Goal: Information Seeking & Learning: Learn about a topic

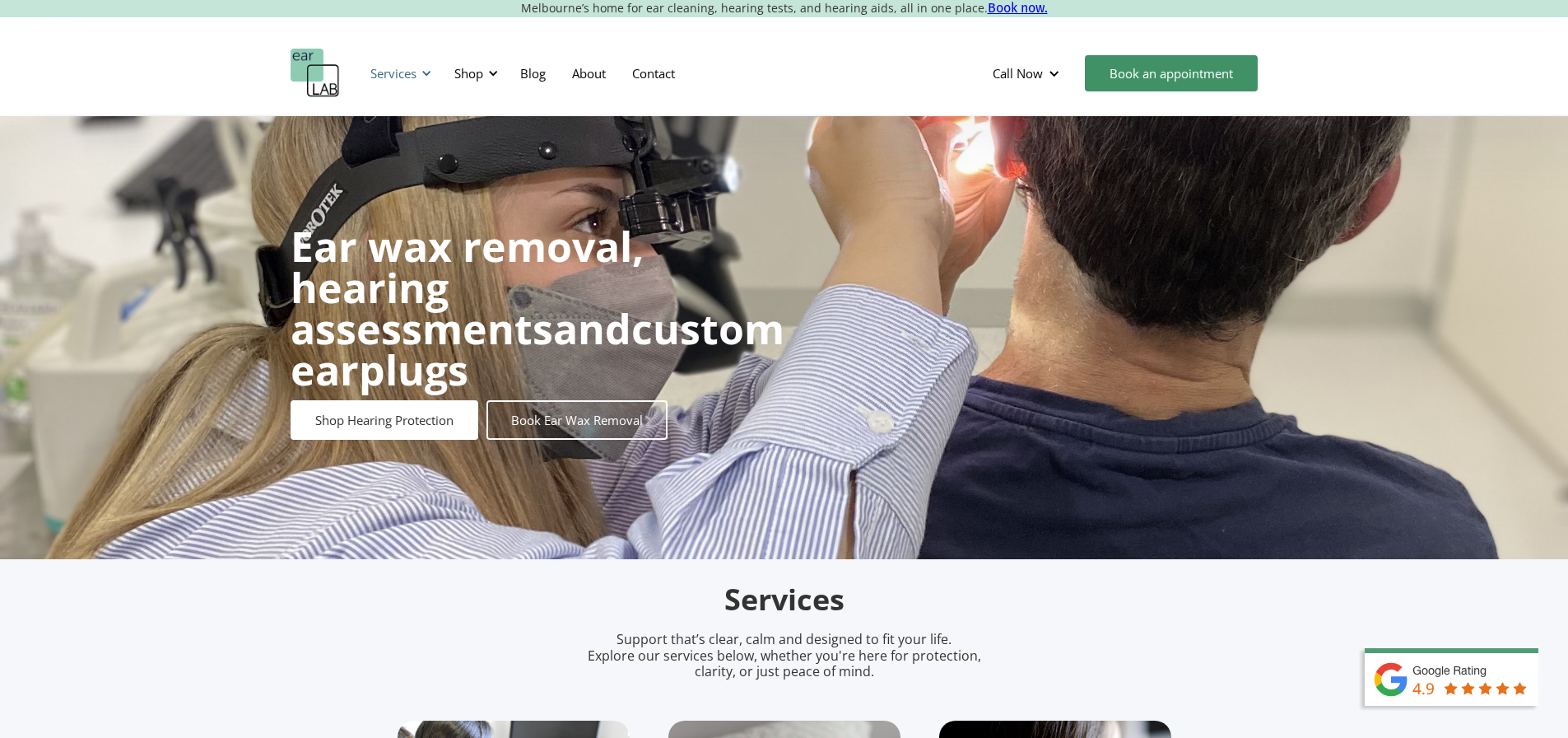
click at [382, 74] on div "Services" at bounding box center [393, 73] width 46 height 17
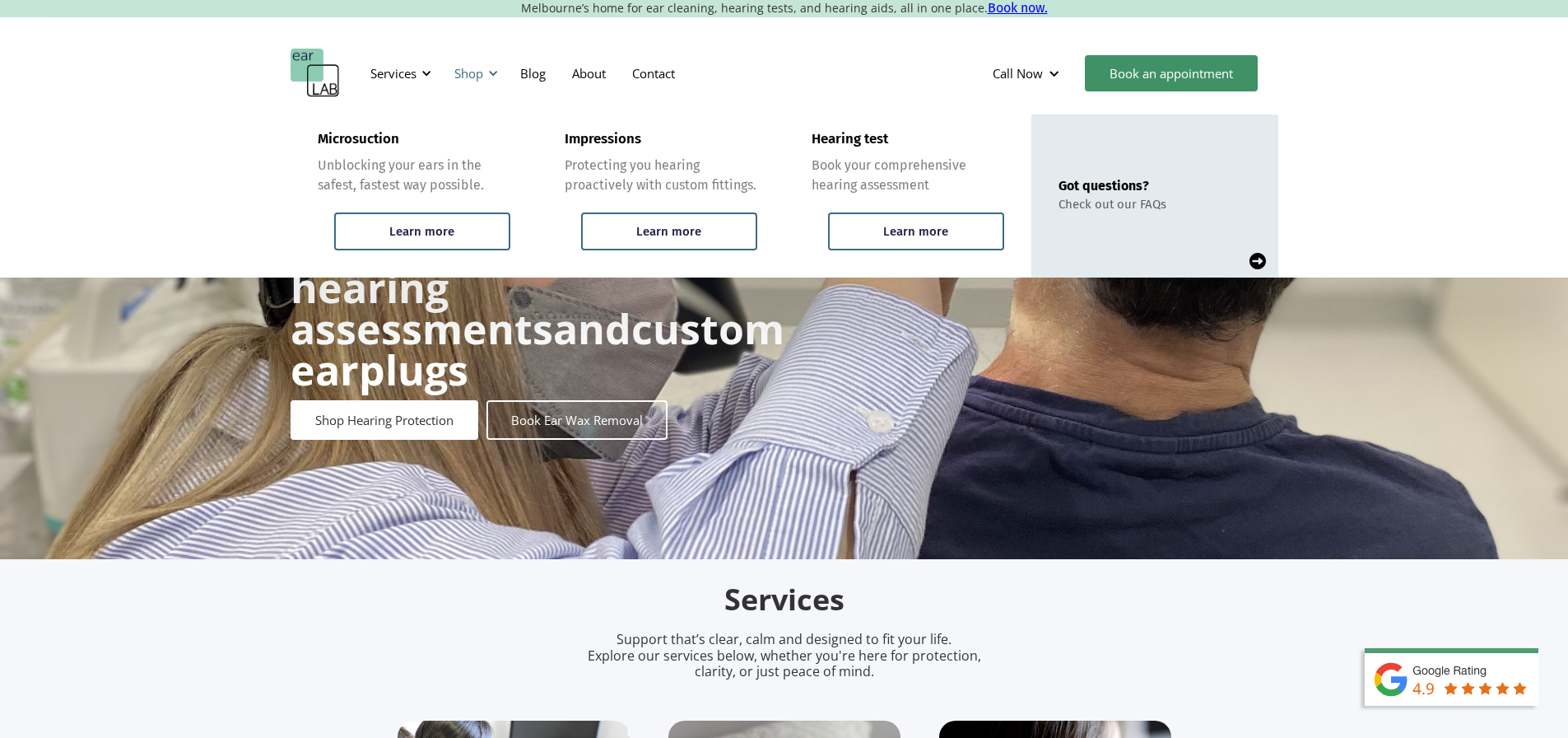
click at [468, 76] on div "Shop" at bounding box center [468, 73] width 29 height 17
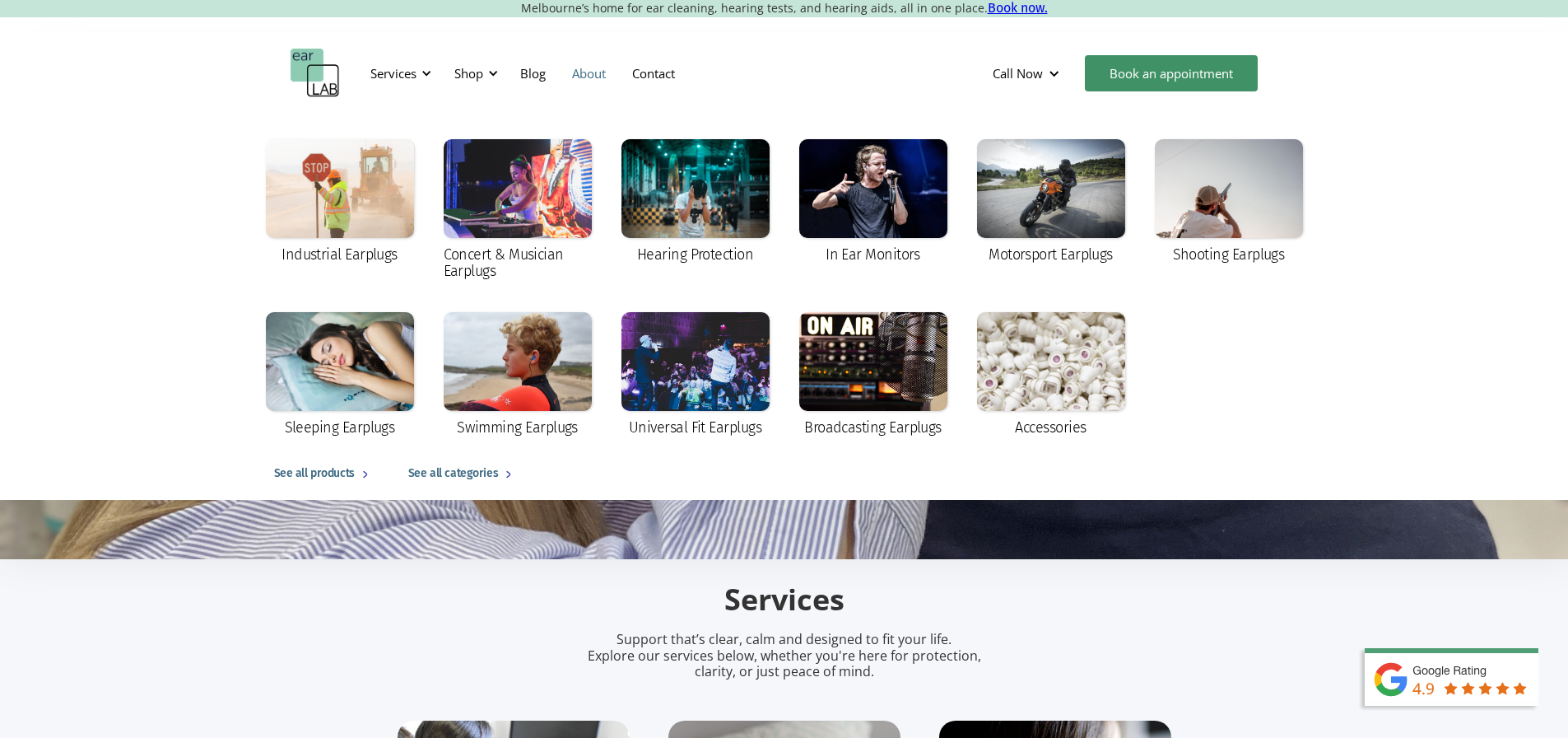
click at [592, 77] on link "About" at bounding box center [589, 73] width 60 height 48
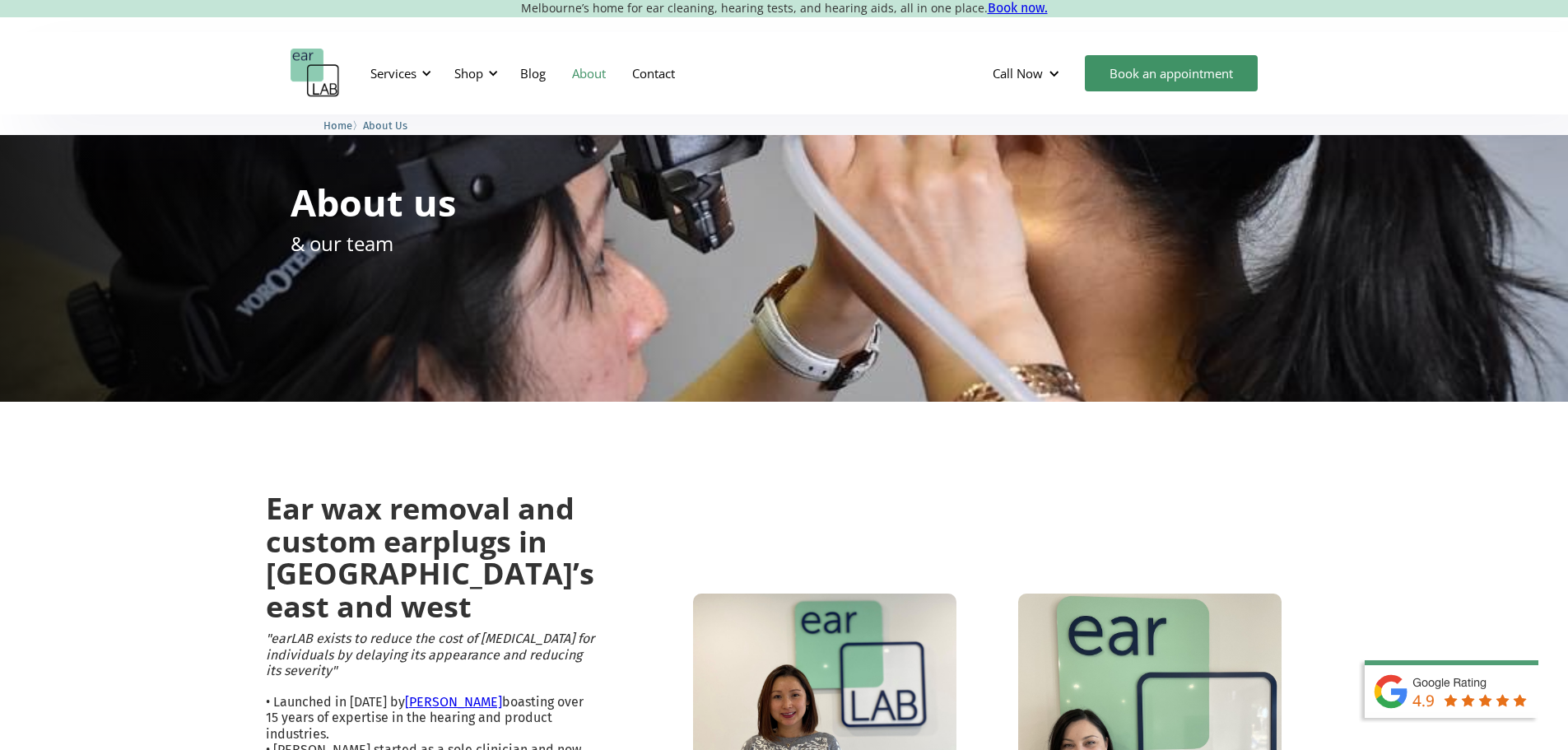
scroll to position [82, 0]
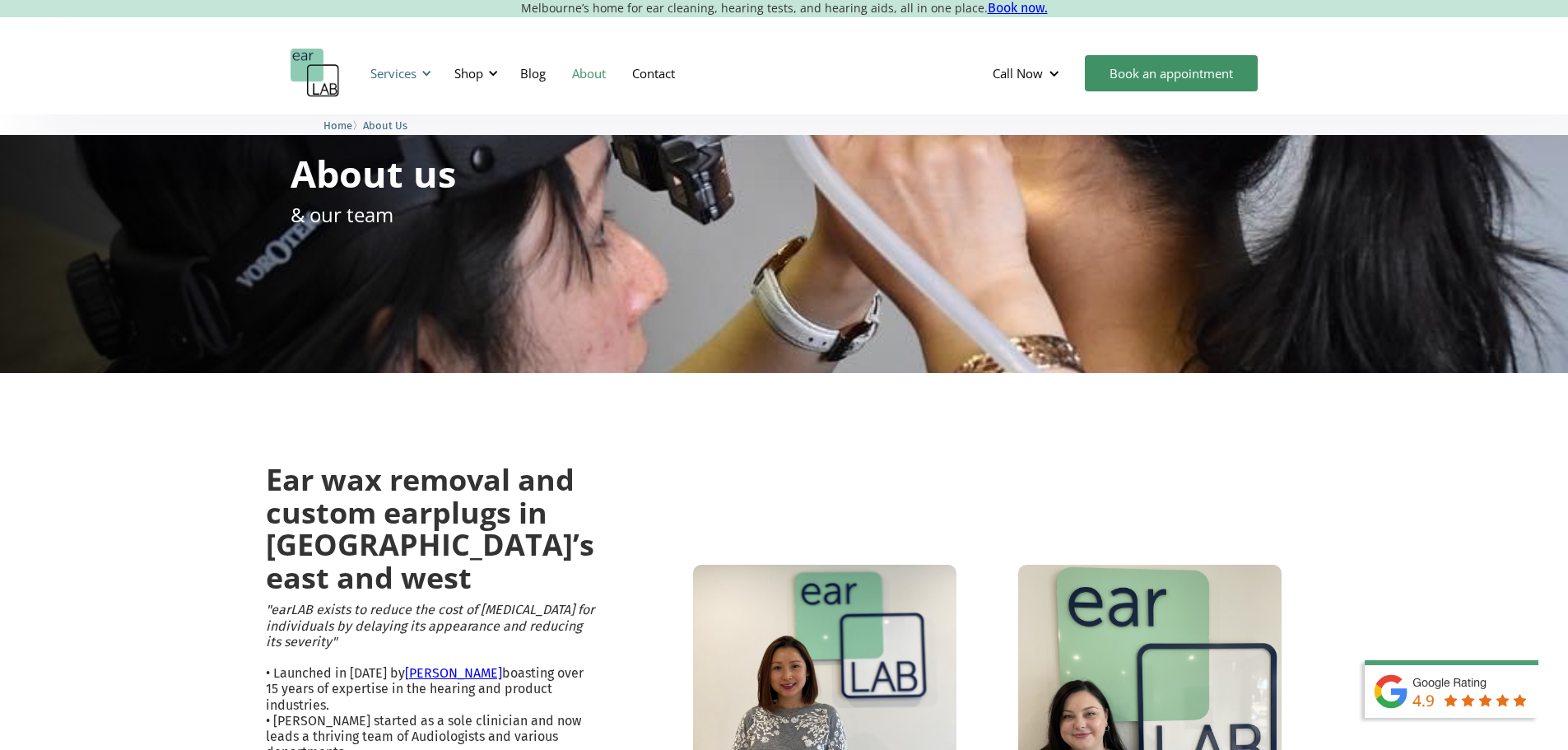
click at [414, 74] on div "Services" at bounding box center [393, 73] width 46 height 17
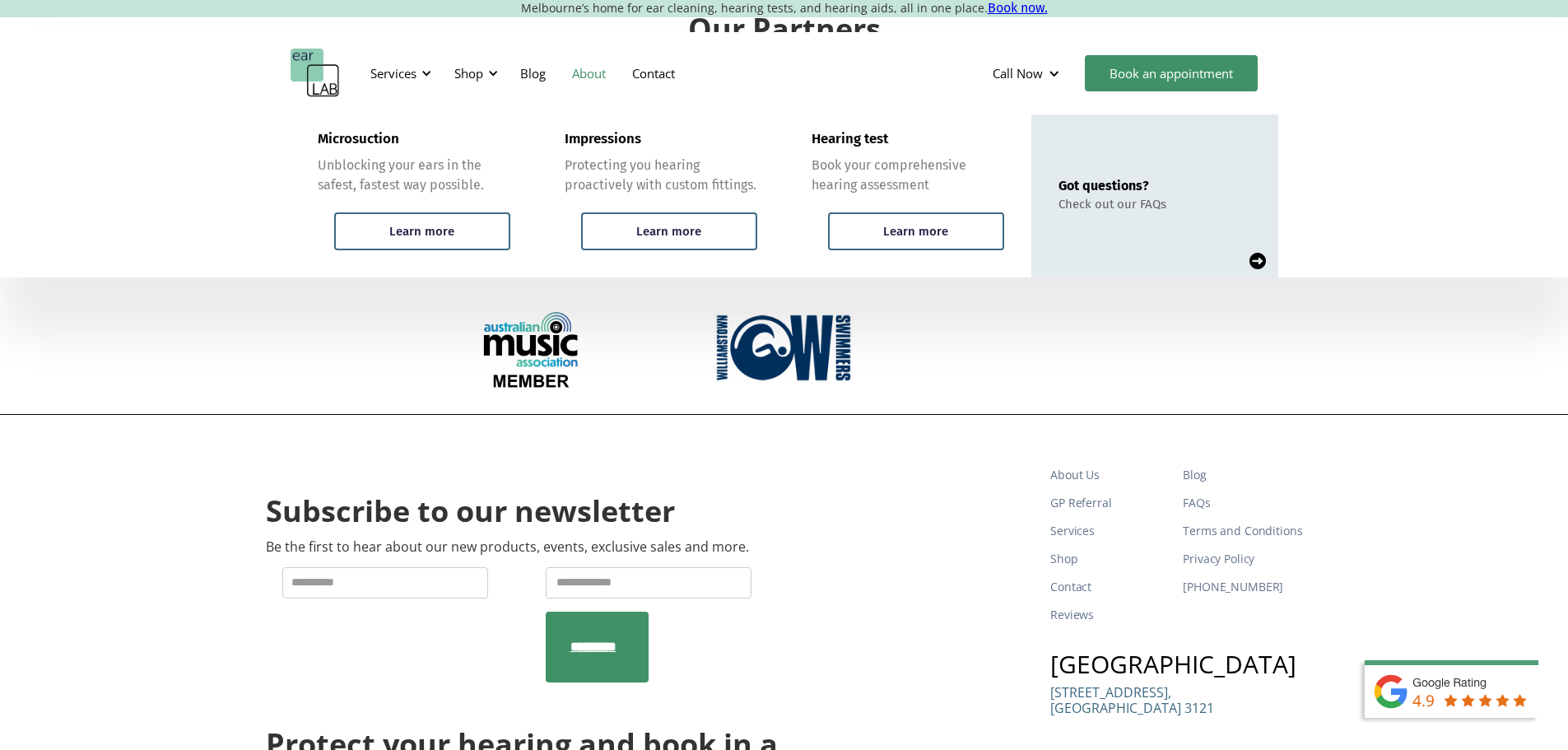
scroll to position [2498, 0]
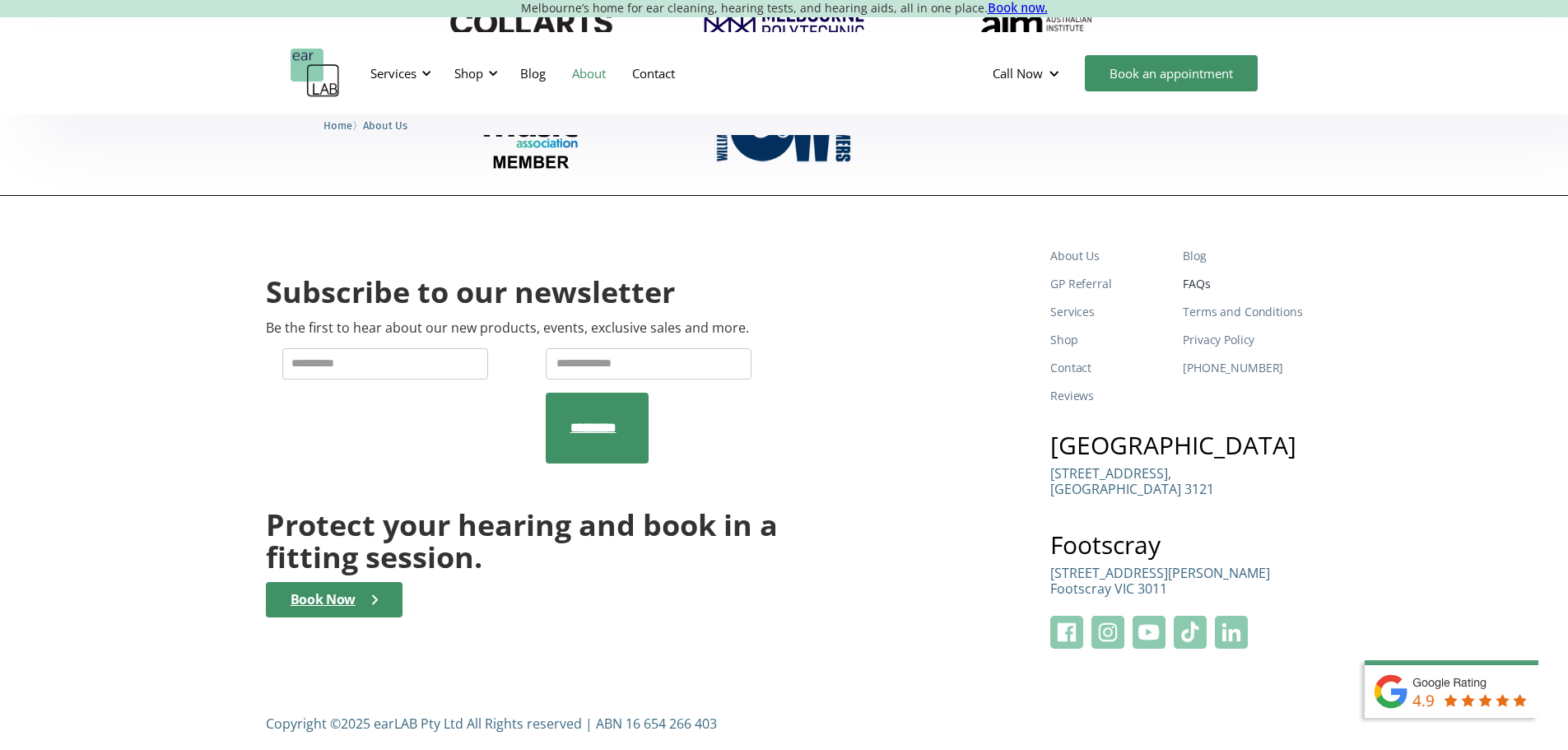
click at [1194, 298] on link "FAQs" at bounding box center [1242, 284] width 119 height 28
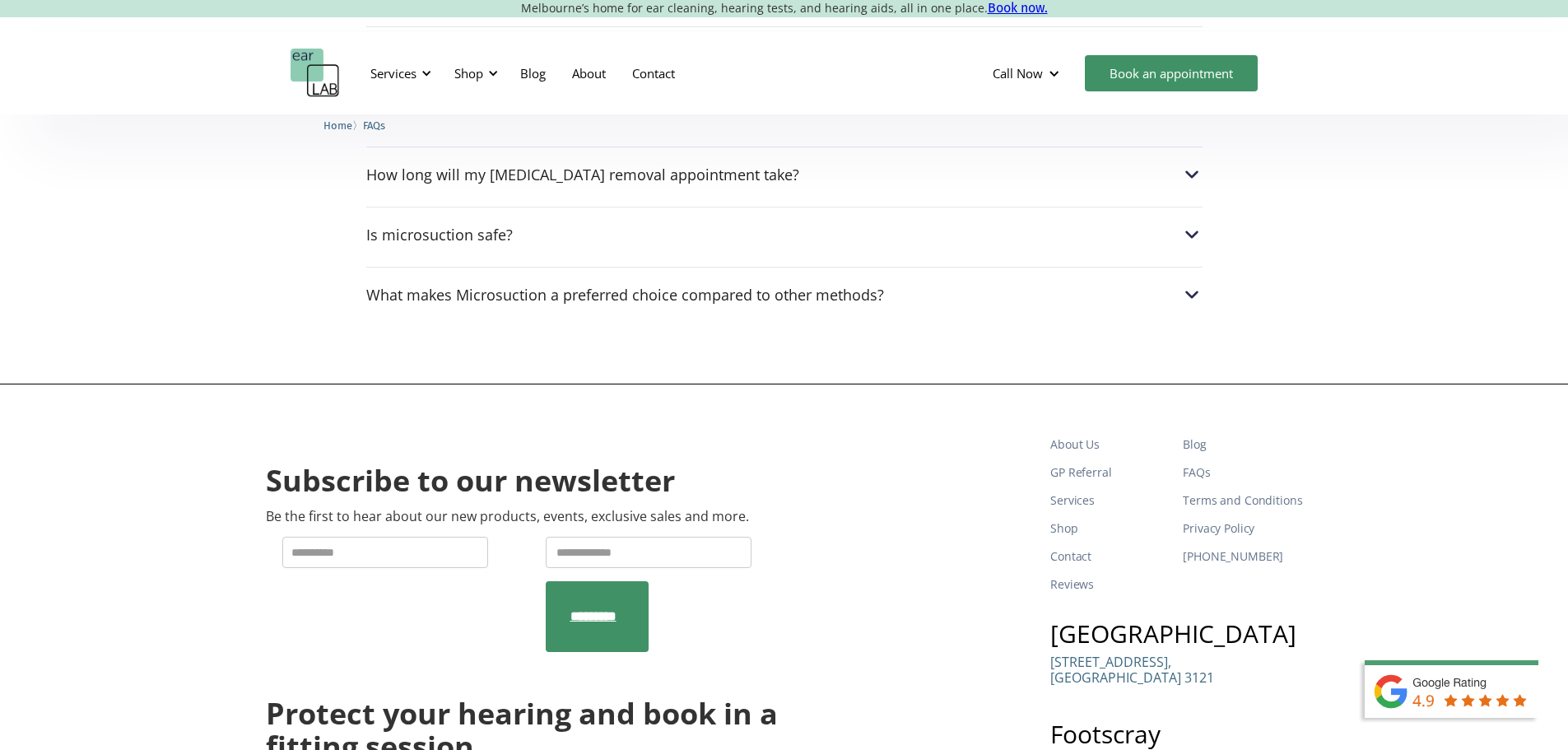
scroll to position [1208, 0]
